Goal: Feedback & Contribution: Contribute content

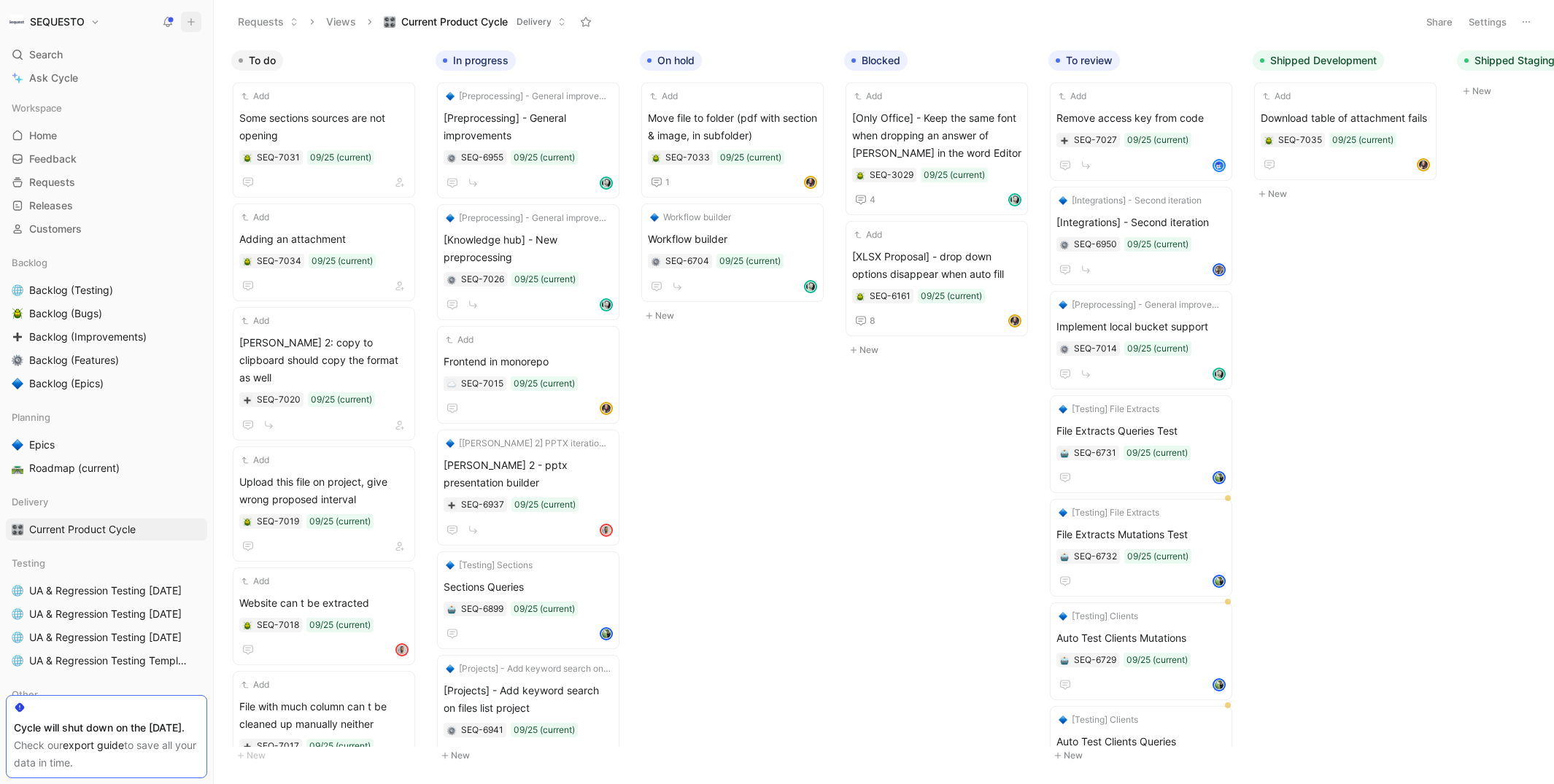
scroll to position [109, 0]
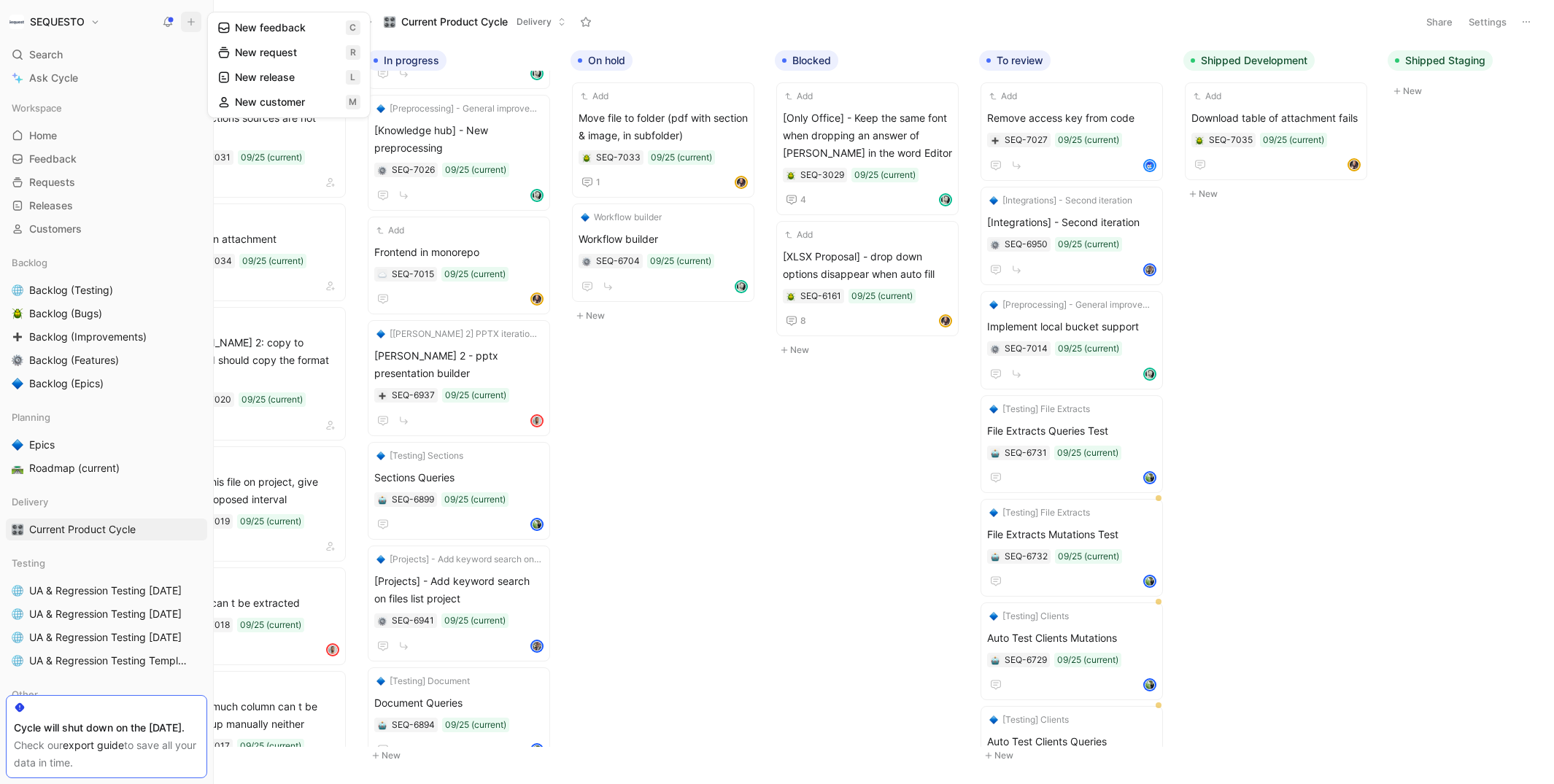
click at [269, 30] on button "New feedback c" at bounding box center [289, 28] width 156 height 25
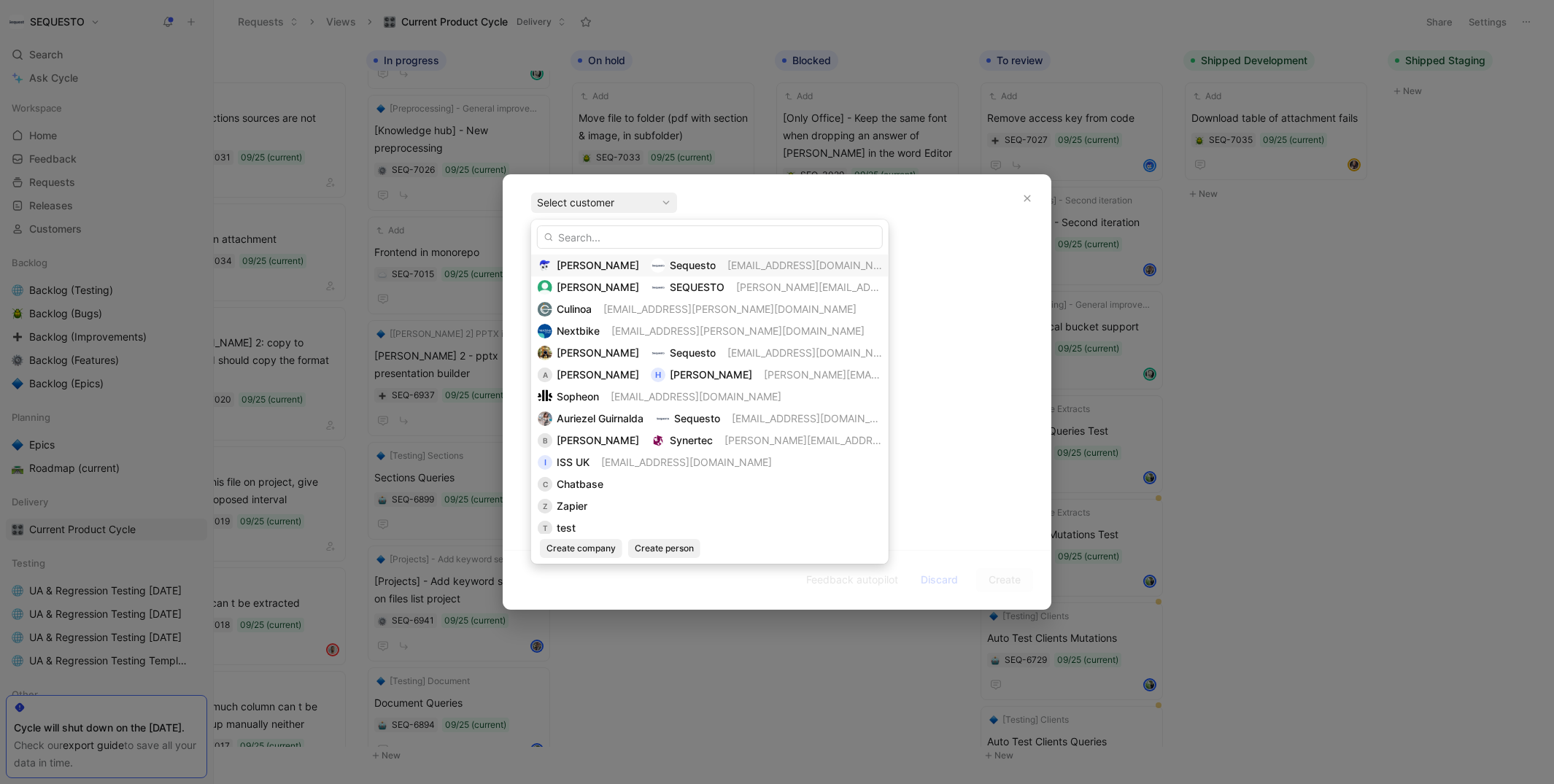
click at [580, 261] on span "[PERSON_NAME]" at bounding box center [598, 266] width 83 height 13
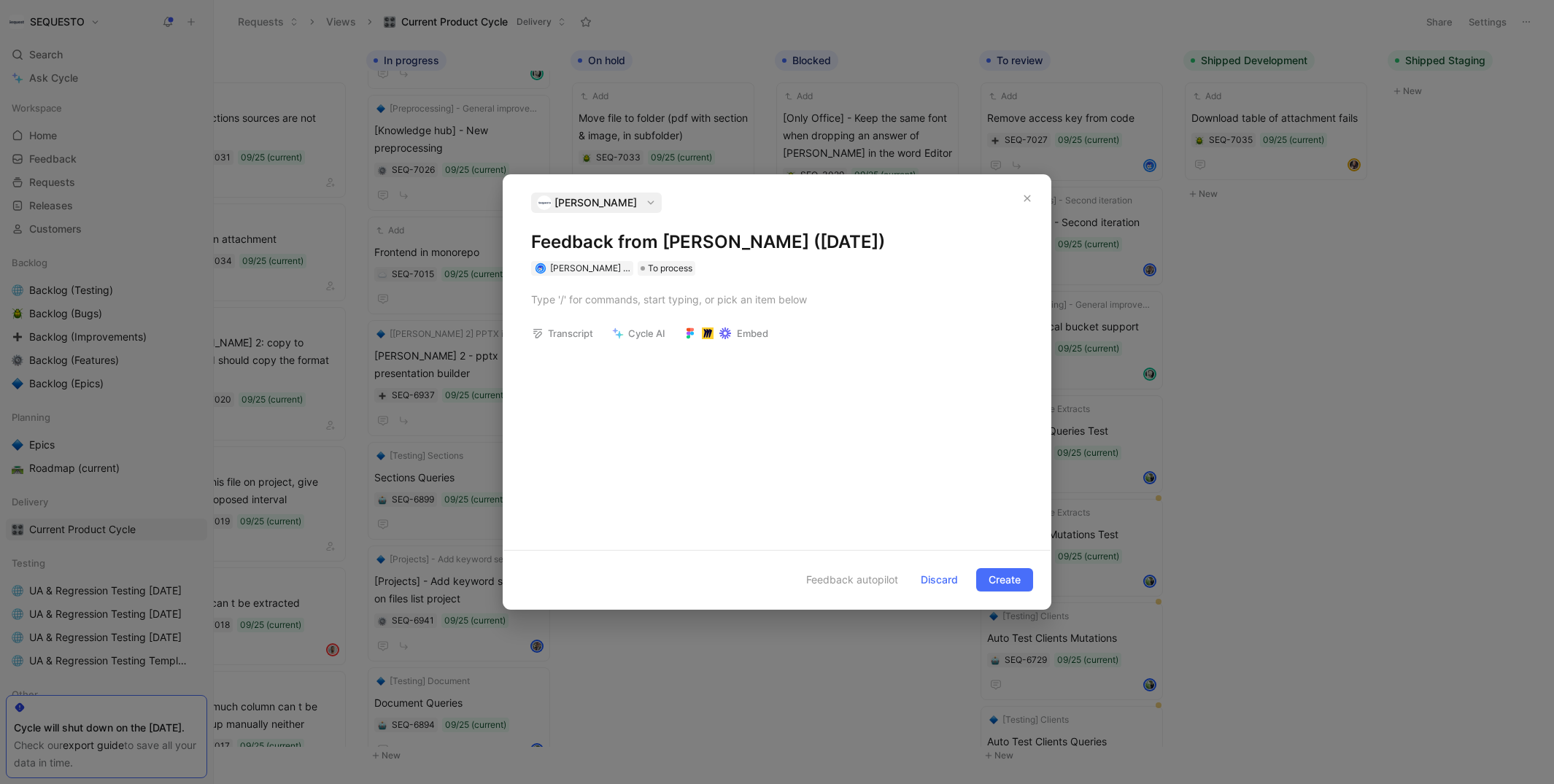
click at [574, 236] on h1 "Feedback from [PERSON_NAME] ([DATE])" at bounding box center [777, 242] width 492 height 23
click at [582, 303] on div at bounding box center [777, 299] width 492 height 15
click at [645, 294] on div "Multiple reviewers, qho has review aht." at bounding box center [784, 297] width 477 height 15
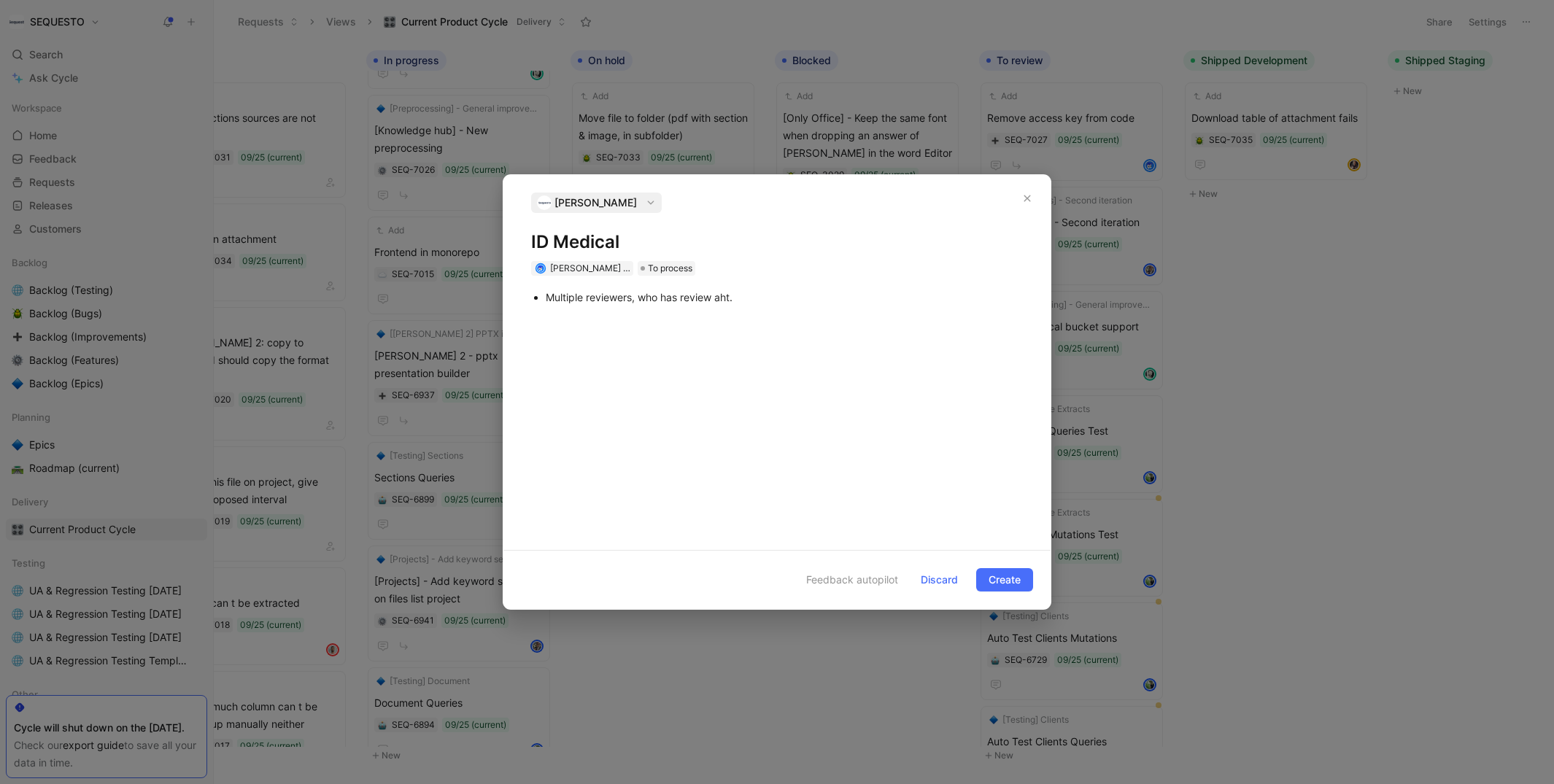
click at [717, 298] on div "Multiple reviewers, who has review aht." at bounding box center [784, 297] width 477 height 15
click at [562, 327] on div at bounding box center [784, 332] width 477 height 15
